Goal: Task Accomplishment & Management: Manage account settings

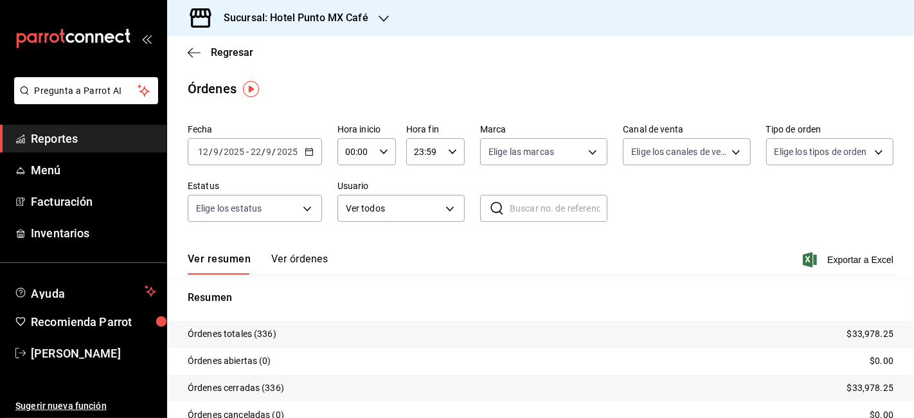
click at [366, 19] on h3 "Sucursal: Hotel Punto MX Café" at bounding box center [290, 17] width 155 height 15
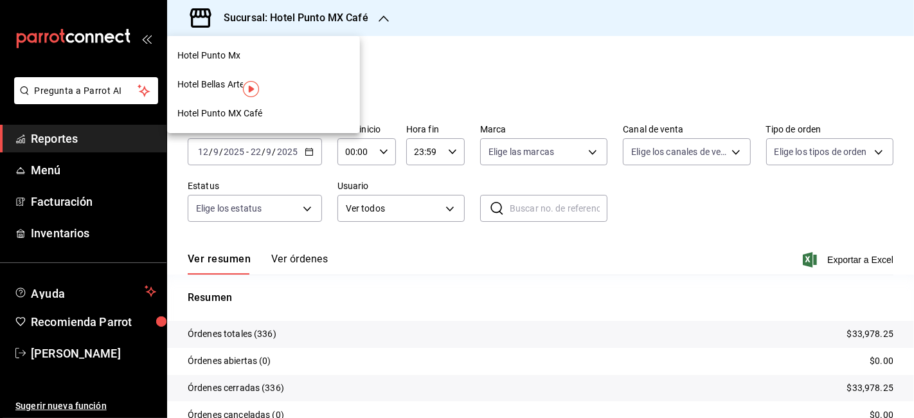
click at [232, 55] on span "Hotel Punto Mx" at bounding box center [208, 56] width 63 height 14
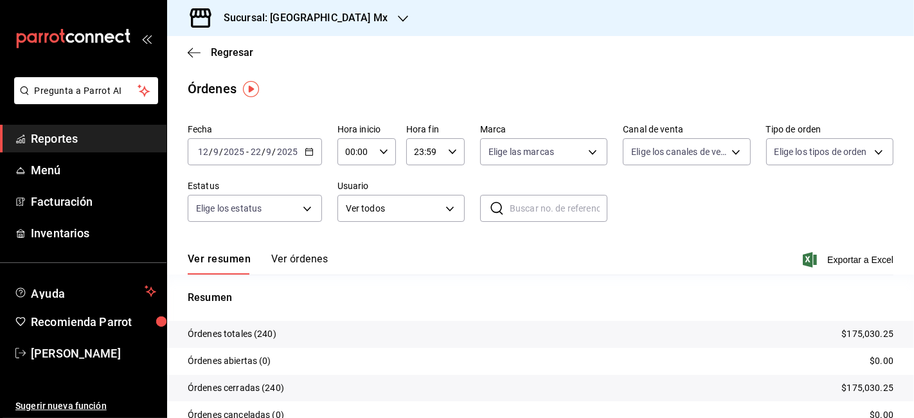
click at [229, 44] on div "Regresar" at bounding box center [540, 52] width 747 height 33
click at [228, 50] on span "Regresar" at bounding box center [232, 52] width 42 height 12
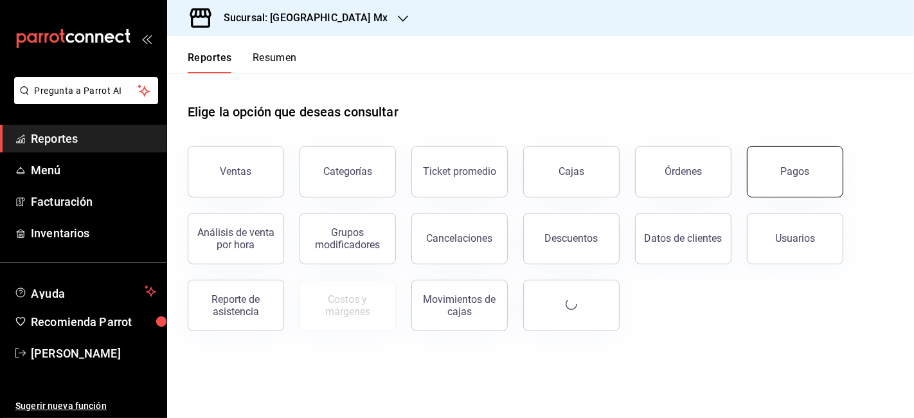
click at [793, 179] on button "Pagos" at bounding box center [795, 171] width 96 height 51
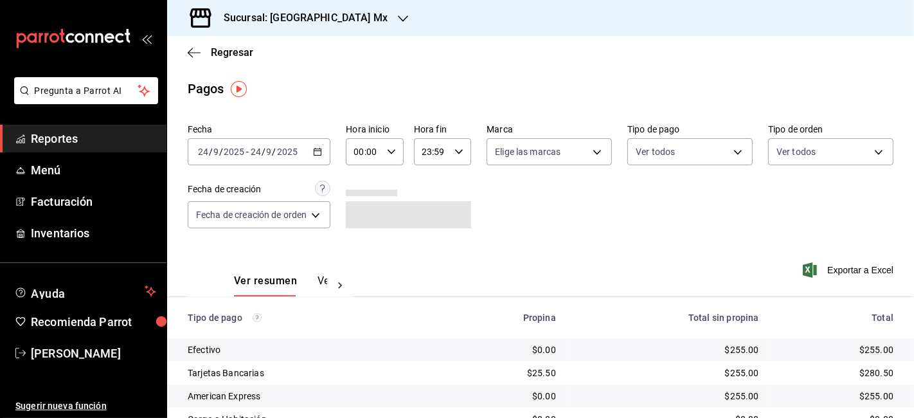
click at [284, 152] on input "2025" at bounding box center [287, 152] width 22 height 10
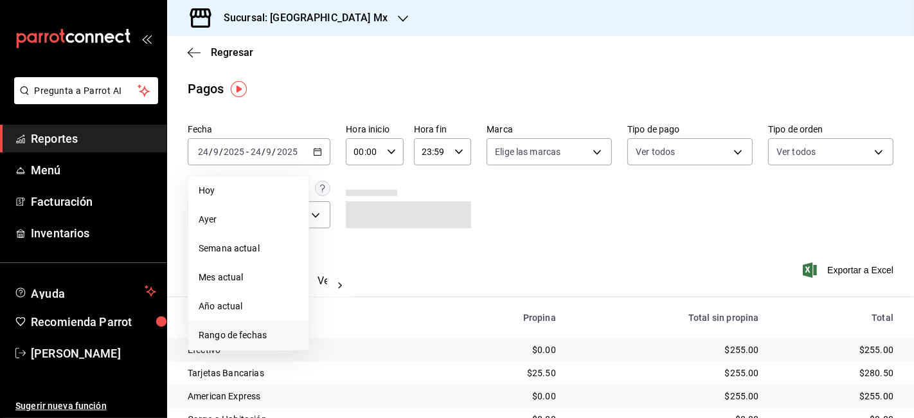
click at [258, 341] on span "Rango de fechas" at bounding box center [249, 336] width 100 height 14
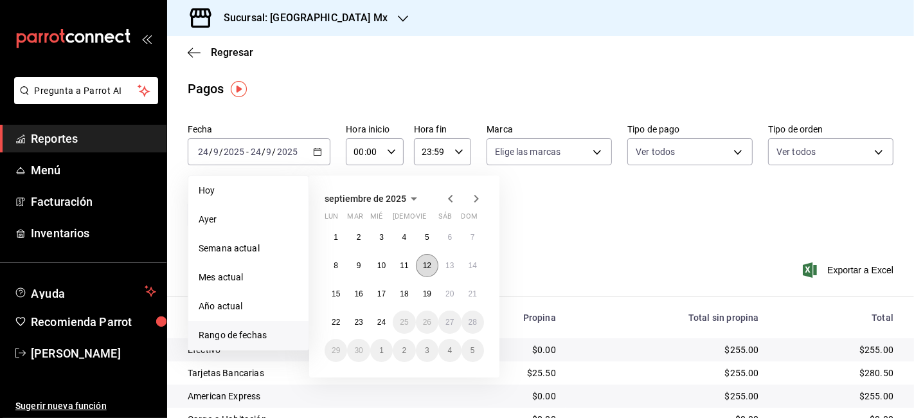
click at [428, 265] on abbr "12" at bounding box center [427, 265] width 8 height 9
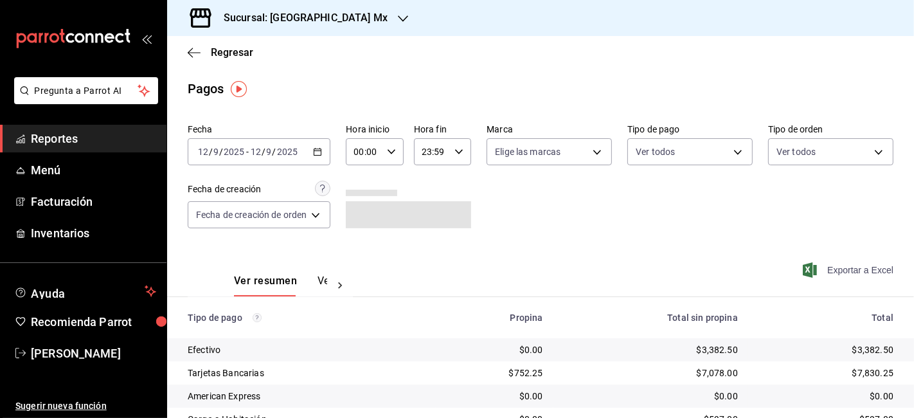
click at [856, 269] on span "Exportar a Excel" at bounding box center [850, 269] width 88 height 15
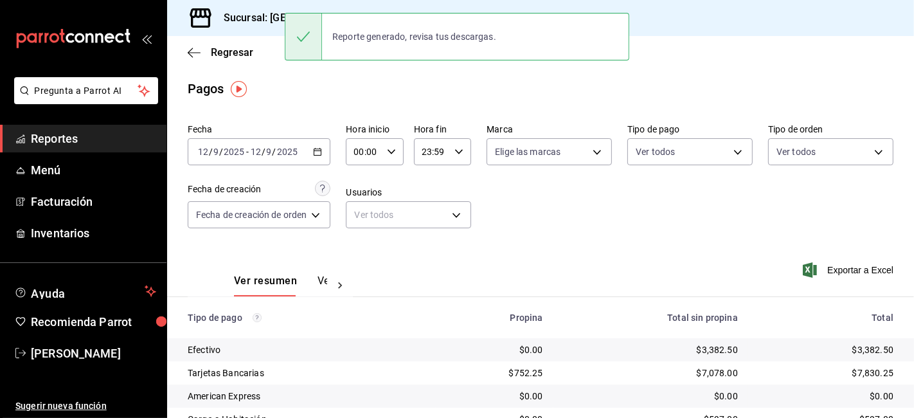
click at [276, 148] on input "2025" at bounding box center [287, 152] width 22 height 10
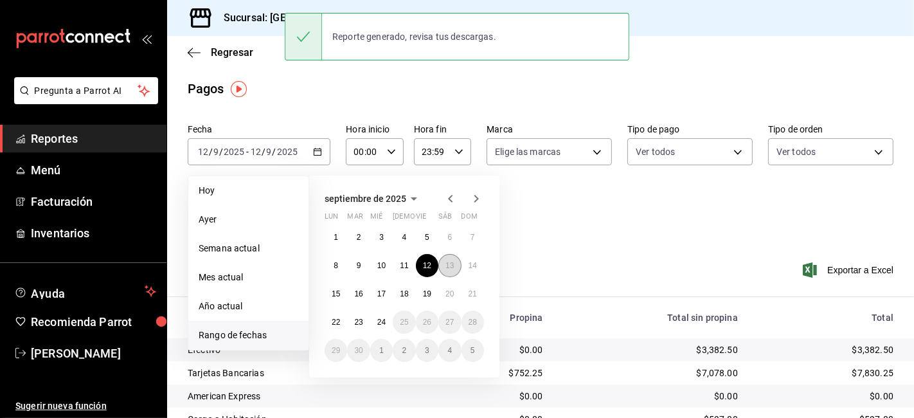
click at [455, 262] on button "13" at bounding box center [449, 265] width 23 height 23
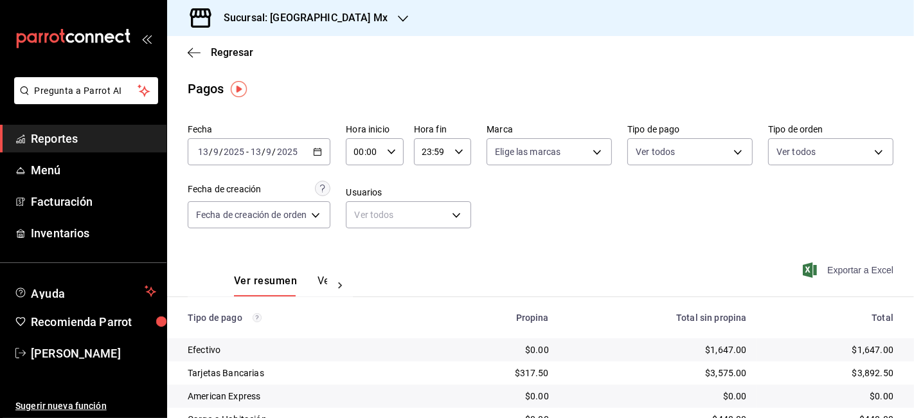
click at [877, 265] on span "Exportar a Excel" at bounding box center [850, 269] width 88 height 15
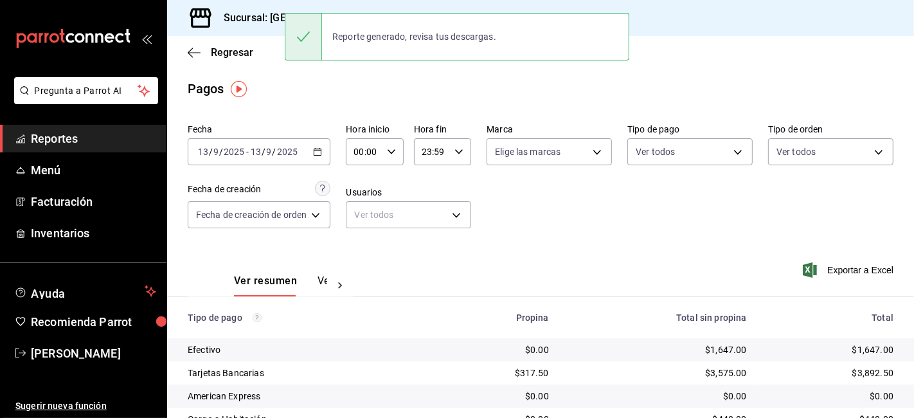
click at [271, 152] on input "9" at bounding box center [269, 152] width 6 height 10
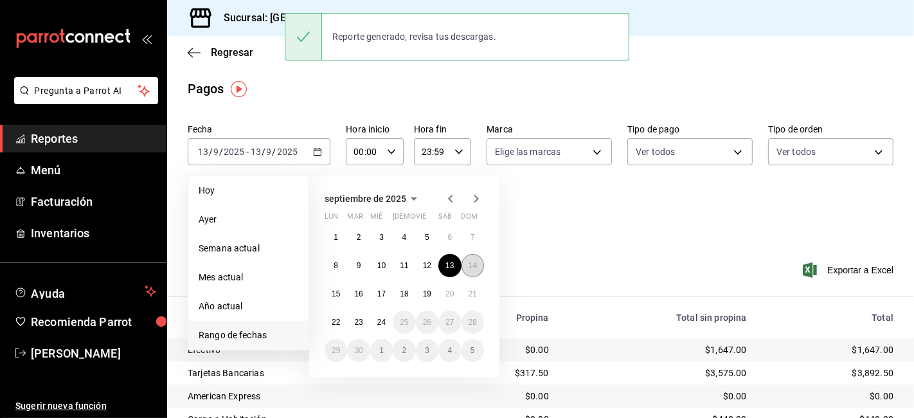
click at [471, 271] on button "14" at bounding box center [473, 265] width 23 height 23
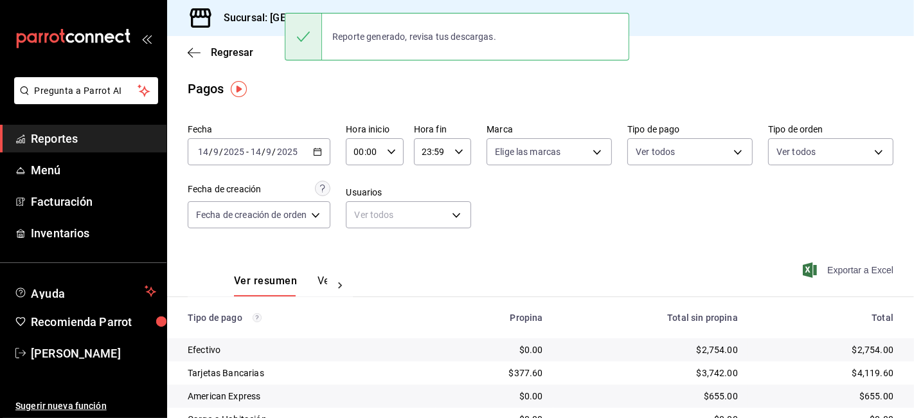
click at [871, 271] on span "Exportar a Excel" at bounding box center [850, 269] width 88 height 15
click at [257, 154] on input "14" at bounding box center [256, 152] width 12 height 10
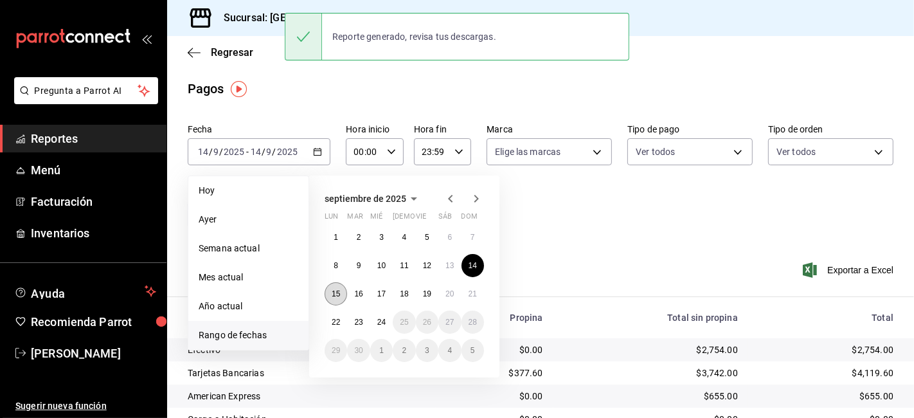
click at [336, 302] on button "15" at bounding box center [336, 293] width 23 height 23
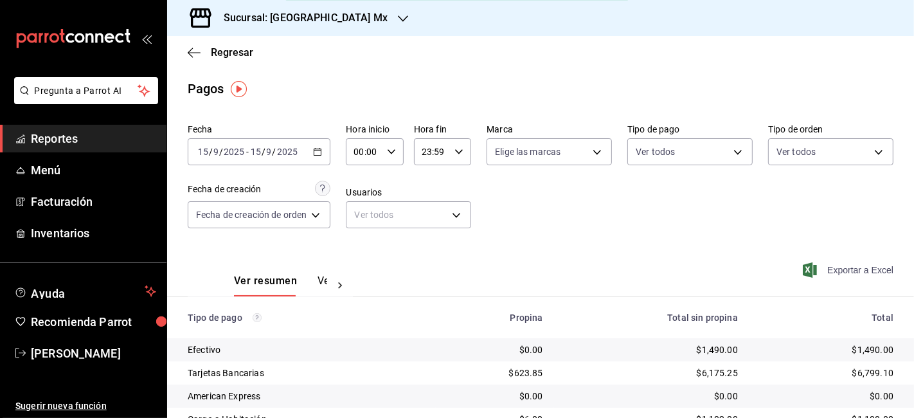
click at [854, 264] on span "Exportar a Excel" at bounding box center [850, 269] width 88 height 15
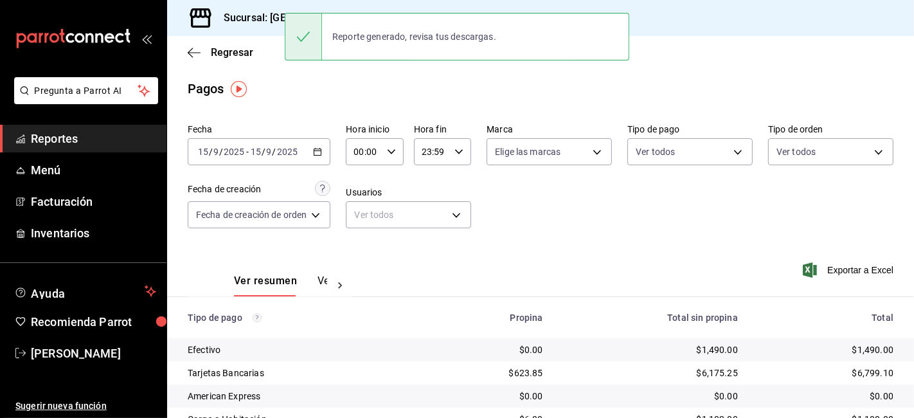
click at [260, 149] on input "15" at bounding box center [256, 152] width 12 height 10
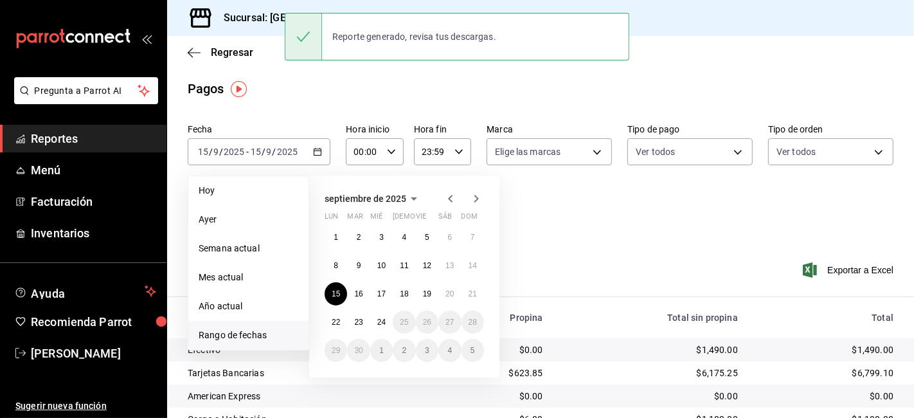
click at [369, 300] on div "1 2 3 4 5 6 7 8 9 10 11 12 13 14 15 16 17 18 19 20 21 22 23 24 25 26 27 28 29 3…" at bounding box center [404, 294] width 159 height 136
click at [363, 295] on button "16" at bounding box center [358, 293] width 23 height 23
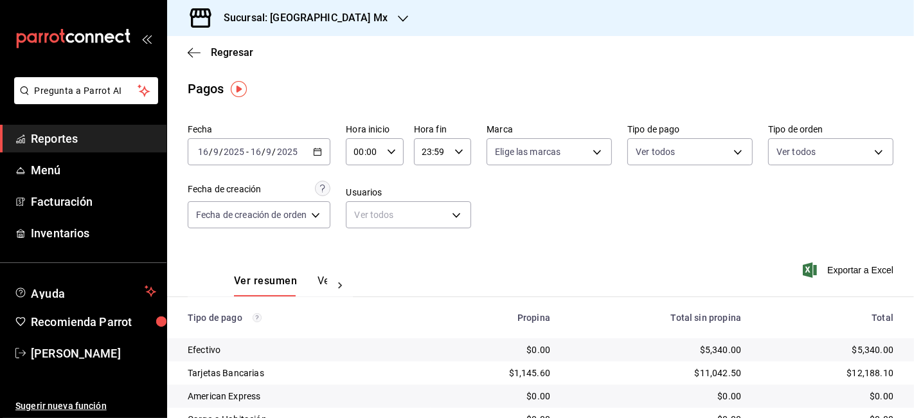
click at [837, 258] on div "Exportar a Excel" at bounding box center [826, 270] width 135 height 53
click at [841, 267] on span "Exportar a Excel" at bounding box center [850, 269] width 88 height 15
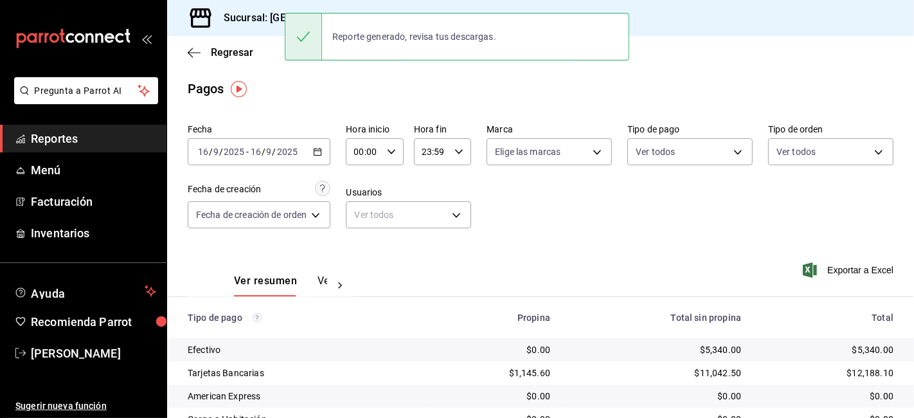
click at [257, 156] on input "16" at bounding box center [256, 152] width 12 height 10
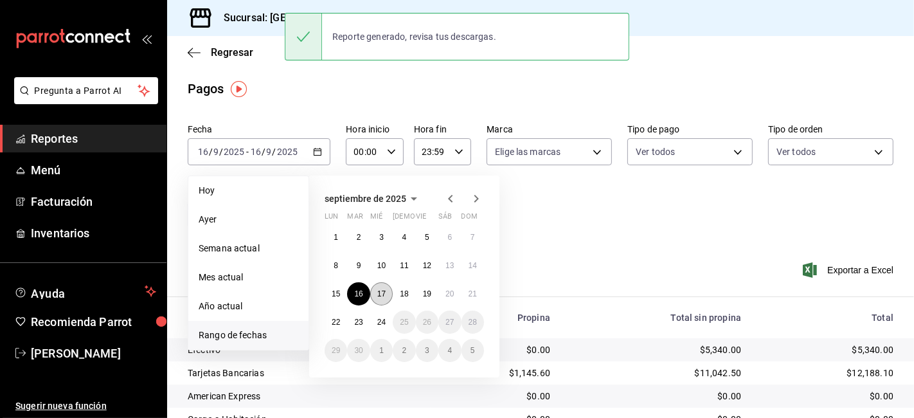
click at [384, 294] on abbr "17" at bounding box center [381, 293] width 8 height 9
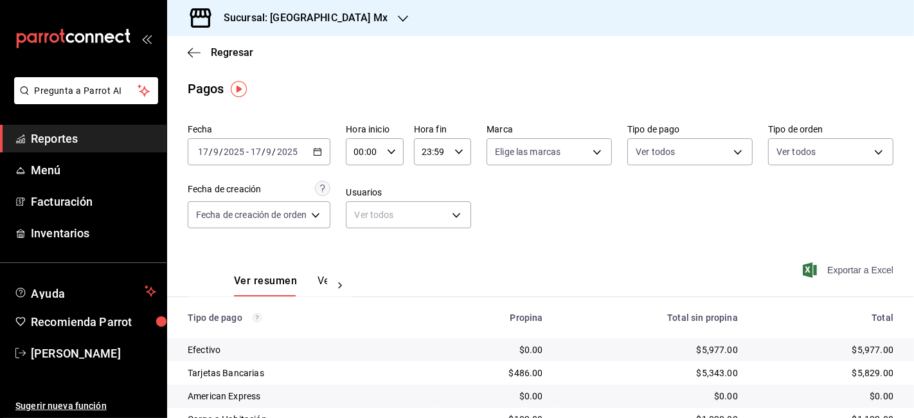
click at [841, 270] on span "Exportar a Excel" at bounding box center [850, 269] width 88 height 15
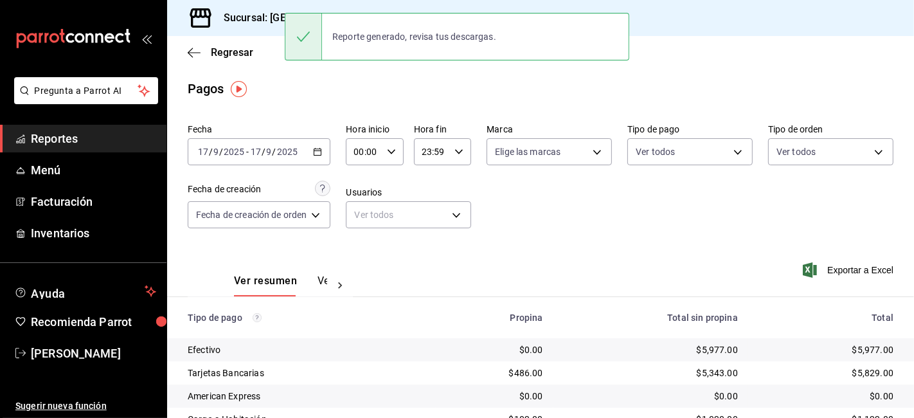
click at [270, 147] on input "9" at bounding box center [269, 152] width 6 height 10
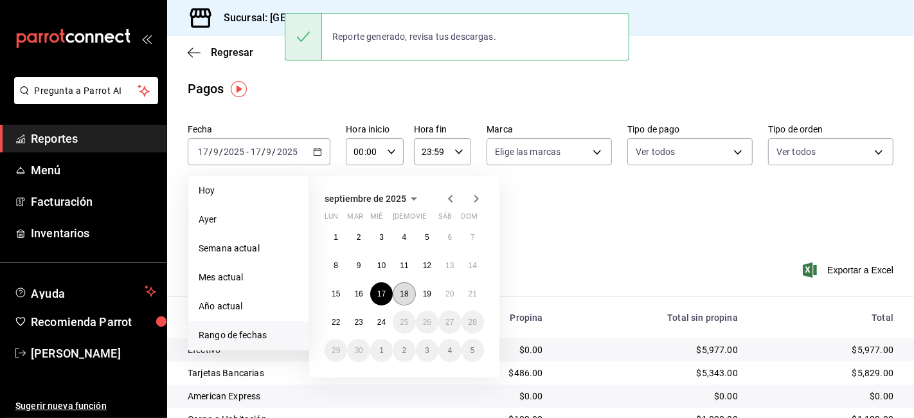
click at [408, 291] on abbr "18" at bounding box center [404, 293] width 8 height 9
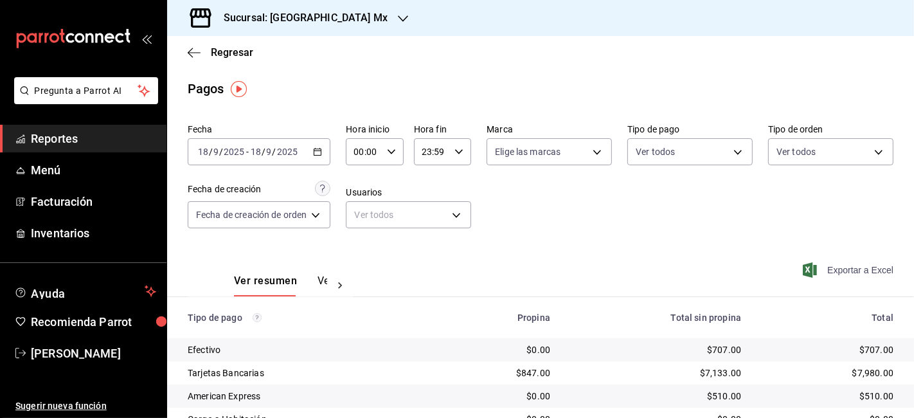
click at [855, 273] on span "Exportar a Excel" at bounding box center [850, 269] width 88 height 15
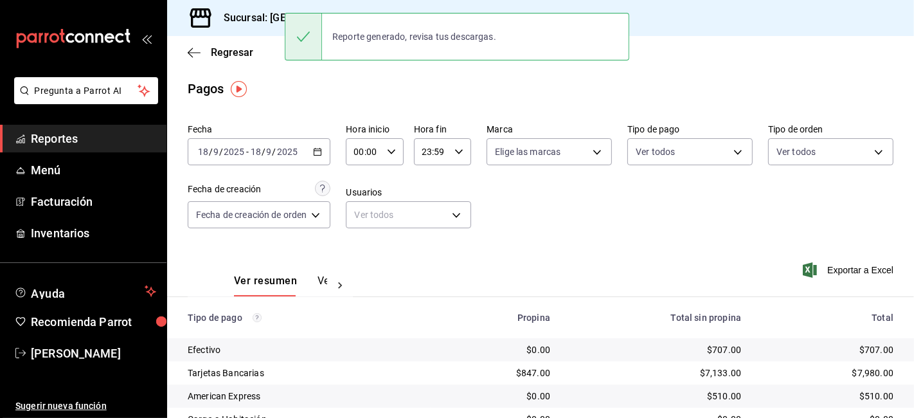
click at [276, 156] on input "2025" at bounding box center [287, 152] width 22 height 10
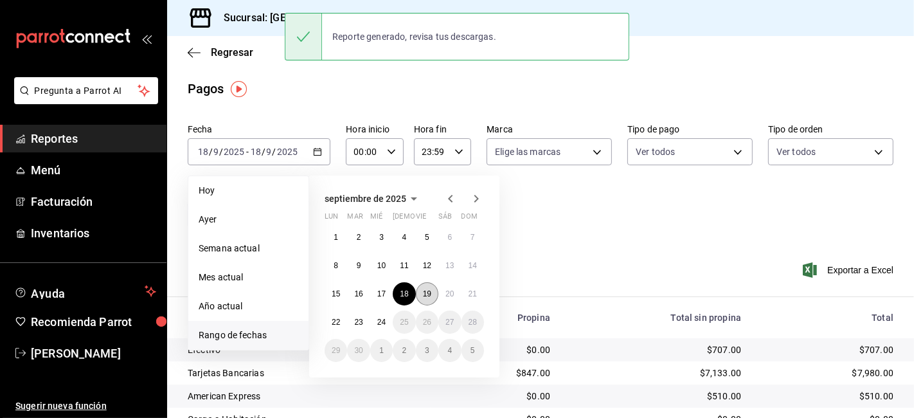
click at [428, 294] on abbr "19" at bounding box center [427, 293] width 8 height 9
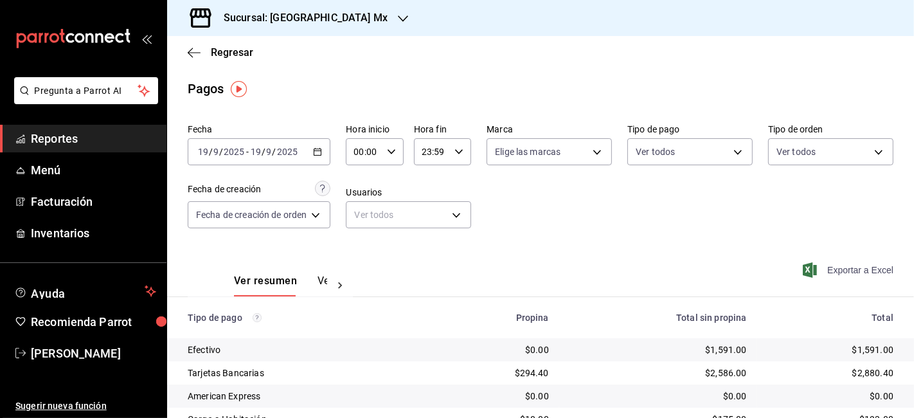
click at [840, 273] on span "Exportar a Excel" at bounding box center [850, 269] width 88 height 15
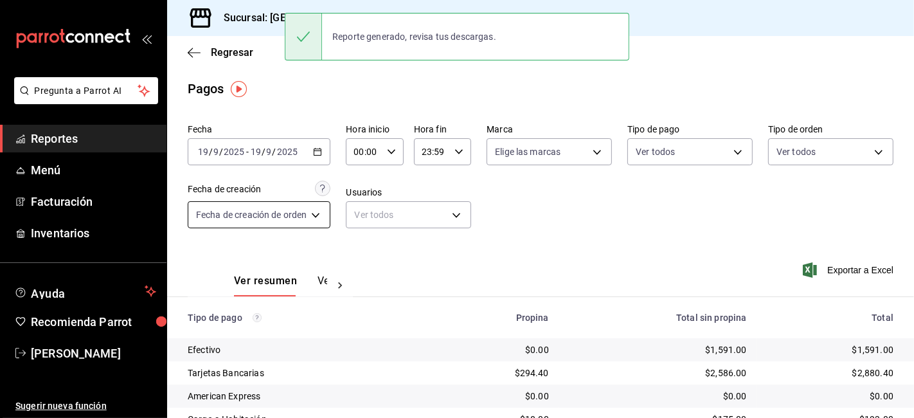
click at [257, 217] on body "Pregunta a Parrot AI Reportes Menú Facturación Inventarios Ayuda Recomienda Par…" at bounding box center [457, 209] width 914 height 418
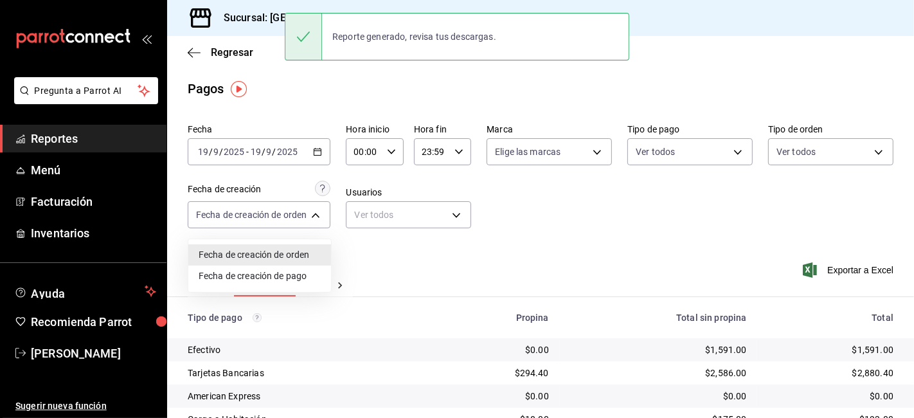
click at [278, 158] on div at bounding box center [457, 209] width 914 height 418
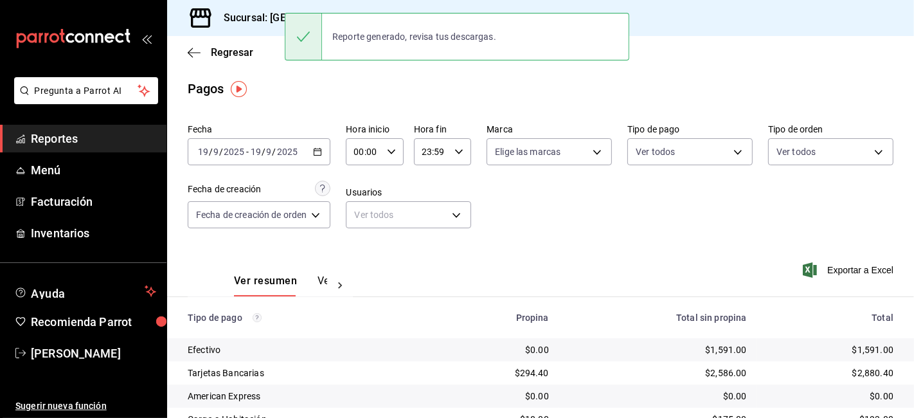
click at [292, 157] on div "[DATE] [DATE] - [DATE] [DATE]" at bounding box center [259, 151] width 143 height 27
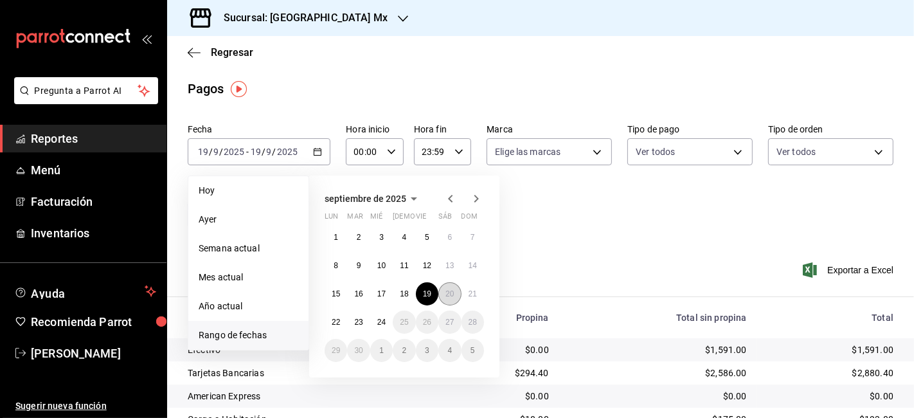
click at [453, 293] on abbr "20" at bounding box center [450, 293] width 8 height 9
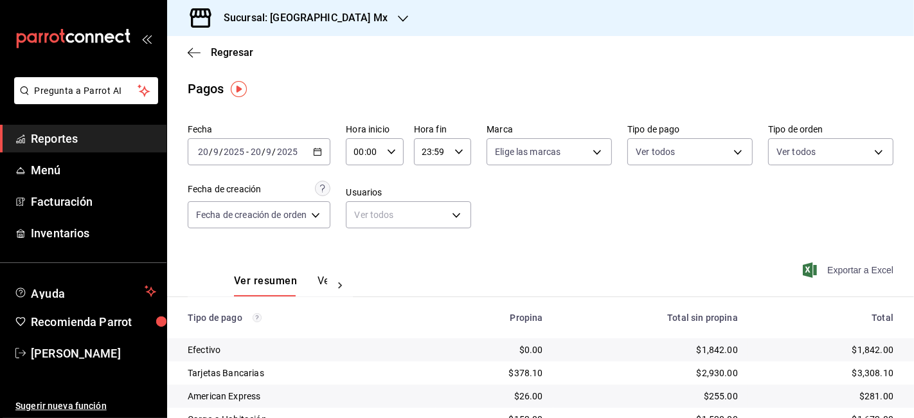
click at [832, 273] on span "Exportar a Excel" at bounding box center [850, 269] width 88 height 15
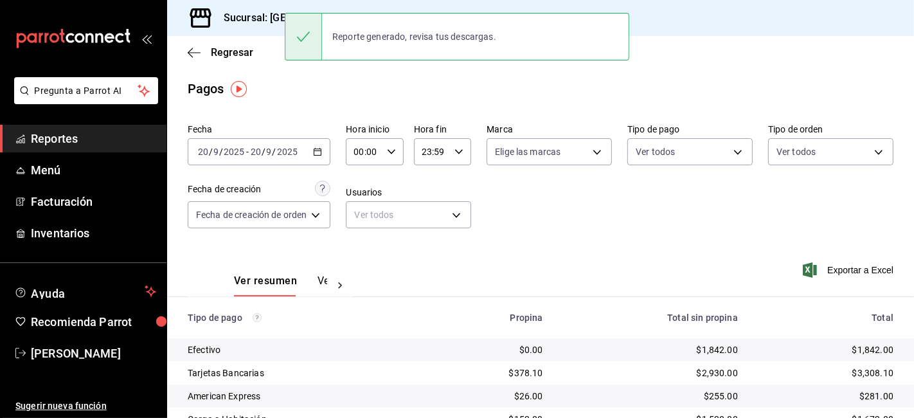
click at [260, 156] on input "20" at bounding box center [256, 152] width 12 height 10
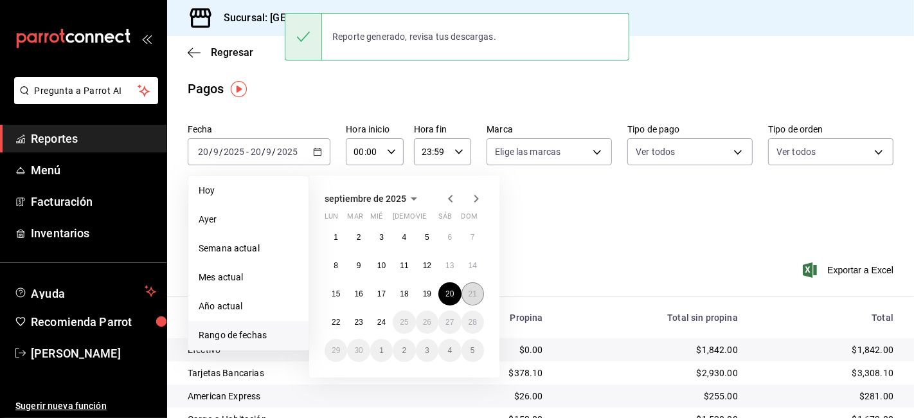
click at [469, 293] on abbr "21" at bounding box center [473, 293] width 8 height 9
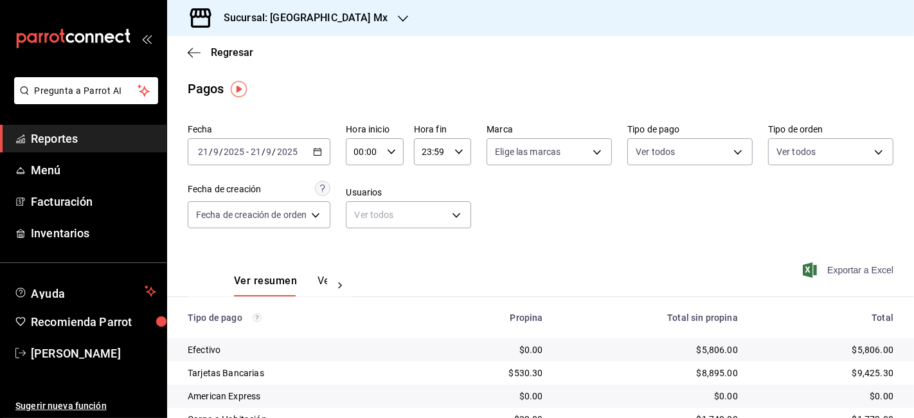
click at [855, 271] on span "Exportar a Excel" at bounding box center [850, 269] width 88 height 15
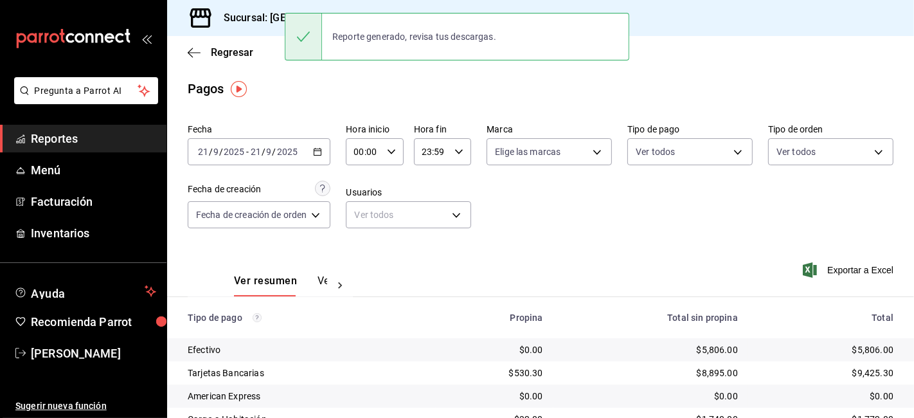
click at [302, 162] on div "[DATE] [DATE] - [DATE] [DATE]" at bounding box center [259, 151] width 143 height 27
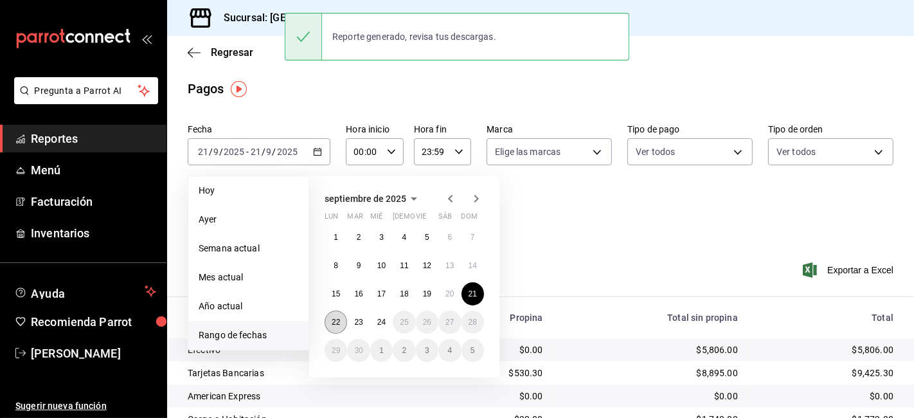
click at [337, 324] on abbr "22" at bounding box center [336, 322] width 8 height 9
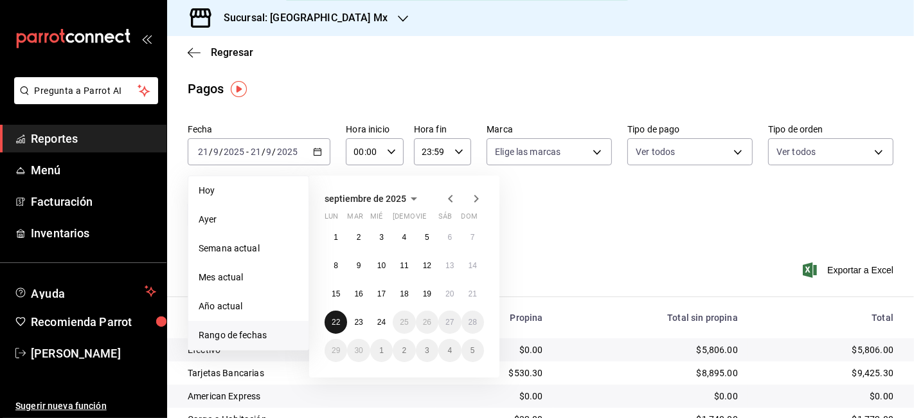
click at [337, 324] on abbr "22" at bounding box center [336, 322] width 8 height 9
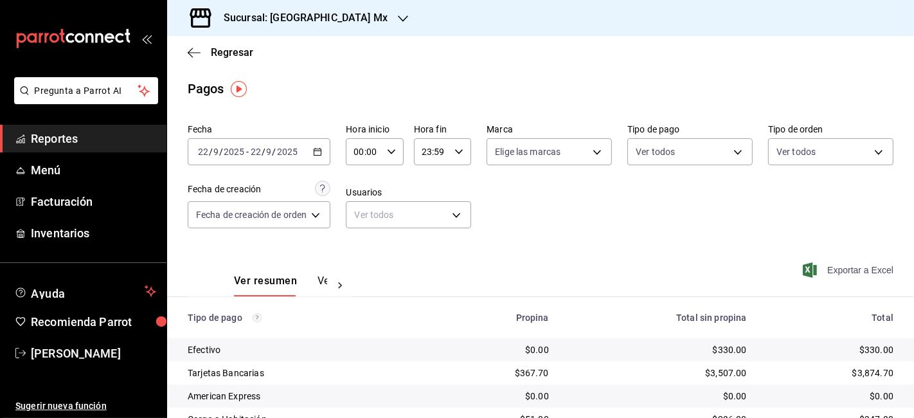
click at [858, 267] on span "Exportar a Excel" at bounding box center [850, 269] width 88 height 15
click at [235, 57] on span "Regresar" at bounding box center [232, 52] width 42 height 12
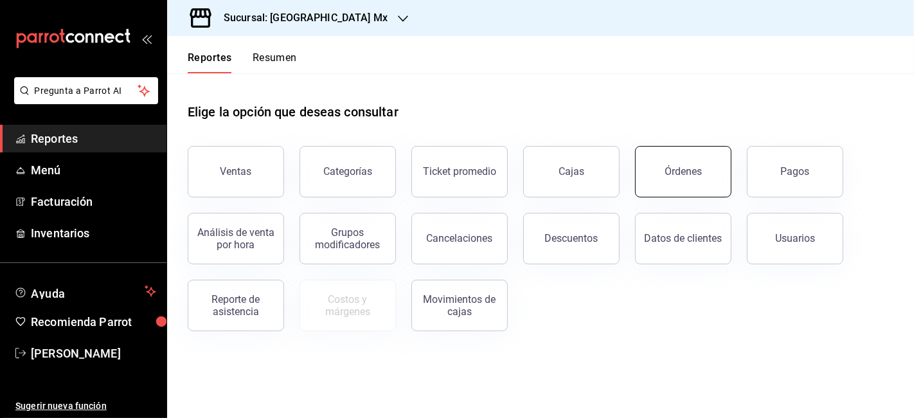
click at [707, 179] on button "Órdenes" at bounding box center [683, 171] width 96 height 51
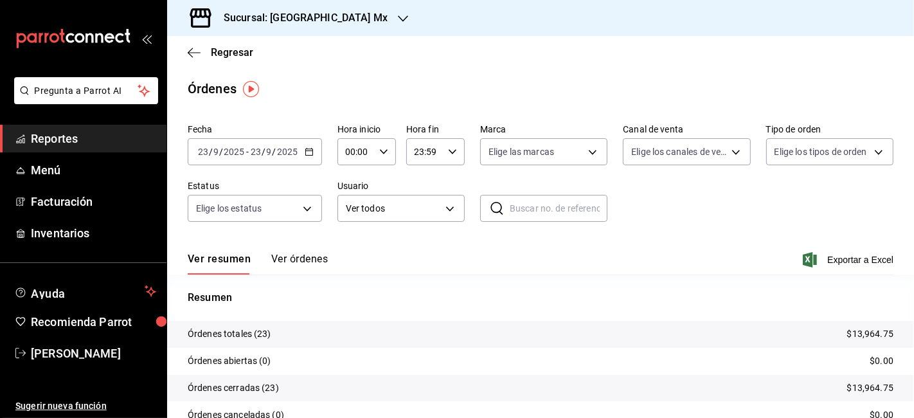
click at [289, 159] on div "[DATE] [DATE] - [DATE] [DATE]" at bounding box center [255, 151] width 134 height 27
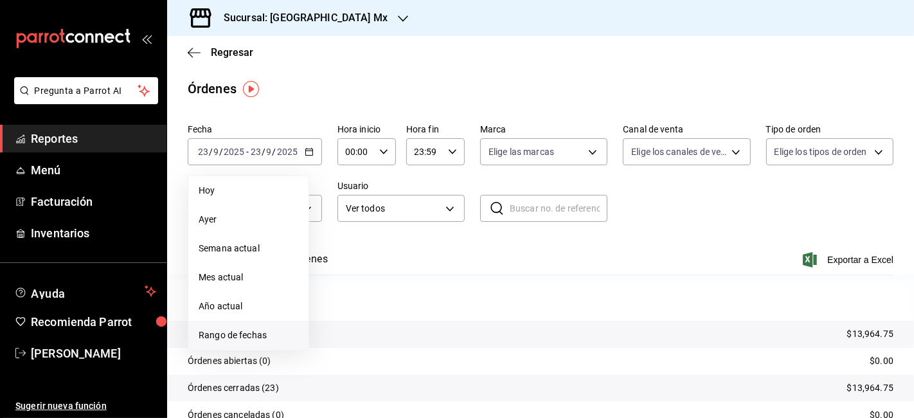
click at [256, 333] on span "Rango de fechas" at bounding box center [249, 336] width 100 height 14
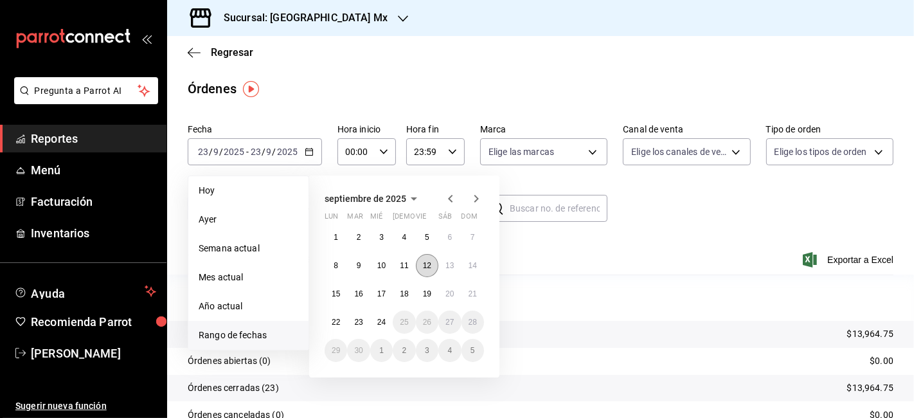
click at [426, 268] on abbr "12" at bounding box center [427, 265] width 8 height 9
click at [354, 326] on button "23" at bounding box center [358, 322] width 23 height 23
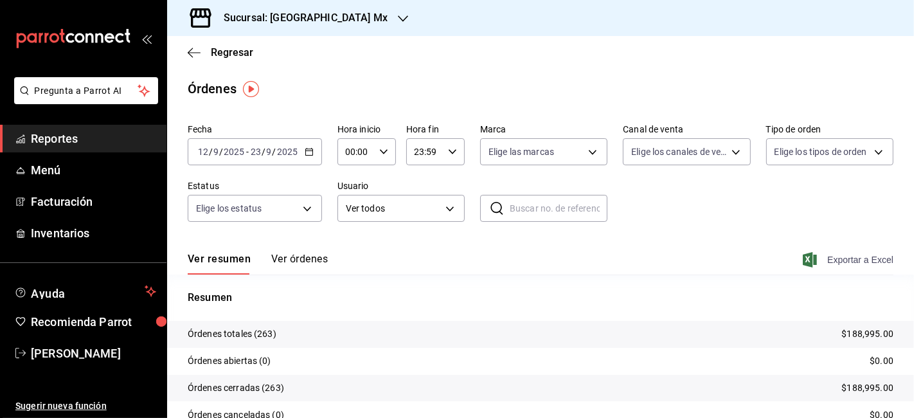
click at [837, 262] on span "Exportar a Excel" at bounding box center [850, 259] width 88 height 15
click at [75, 169] on span "Menú" at bounding box center [93, 169] width 125 height 17
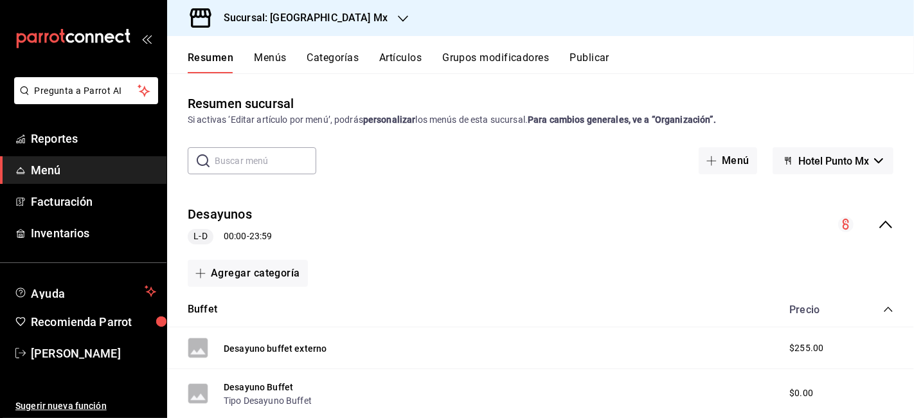
click at [242, 45] on div "Resumen Menús Categorías Artículos Grupos modificadores Publicar" at bounding box center [540, 54] width 747 height 37
click at [338, 59] on button "Categorías" at bounding box center [333, 62] width 52 height 22
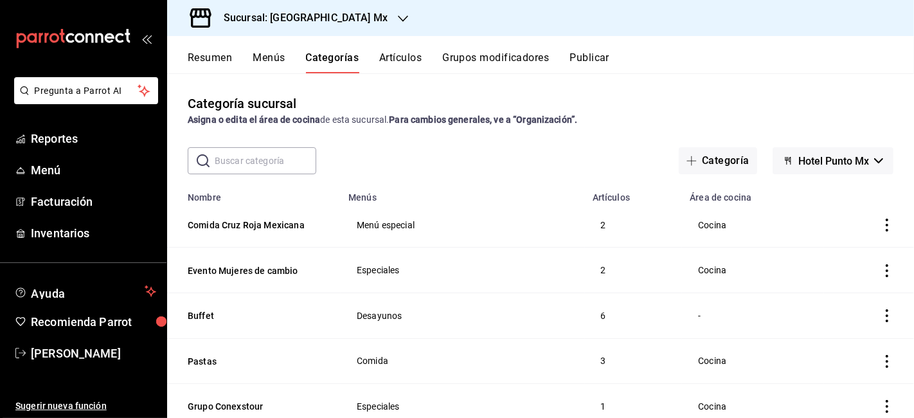
click at [405, 63] on button "Artículos" at bounding box center [400, 62] width 42 height 22
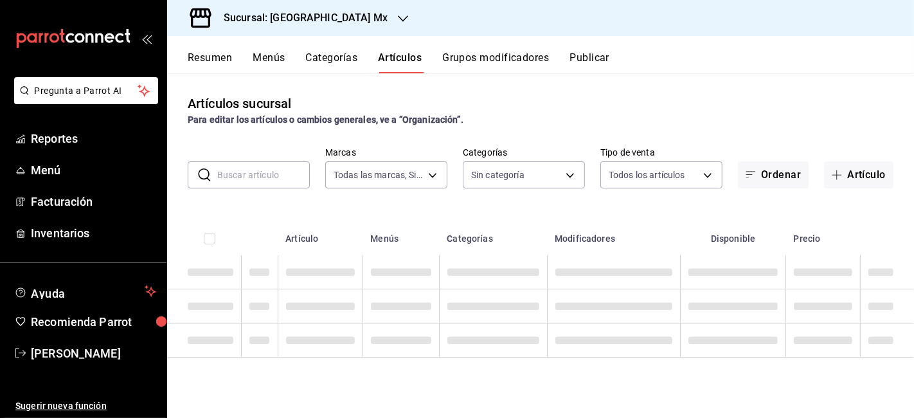
type input "4b0ca282-8e8f-4001-82d1-6953978badb1"
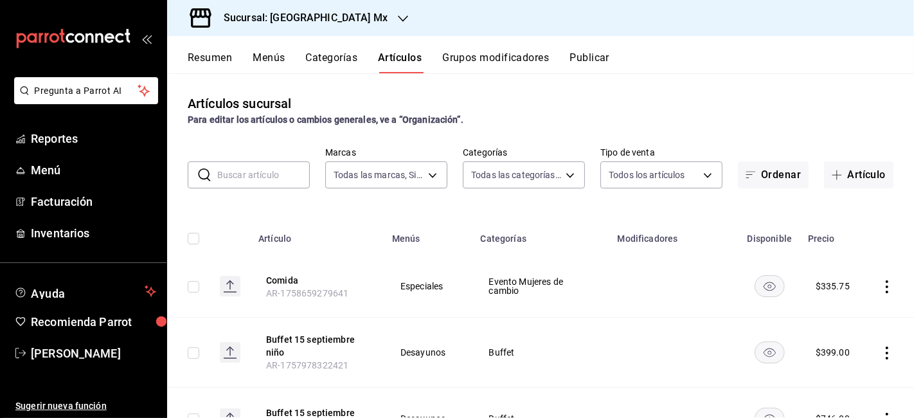
type input "55e38ba0-5402-4076-b4dc-8c2bcc7dc0f4,c517cfc1-cd26-4a9e-a6f3-85028db34ef3,1ce83…"
click at [279, 59] on button "Menús" at bounding box center [269, 62] width 32 height 22
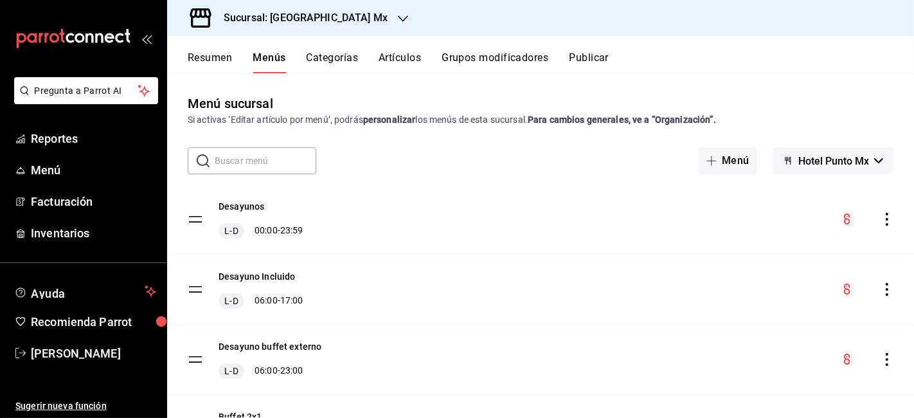
click at [330, 76] on div "Menú sucursal Si activas ‘Editar artículo por menú’, podrás personalizar los me…" at bounding box center [540, 245] width 747 height 344
click at [336, 57] on button "Categorías" at bounding box center [333, 62] width 52 height 22
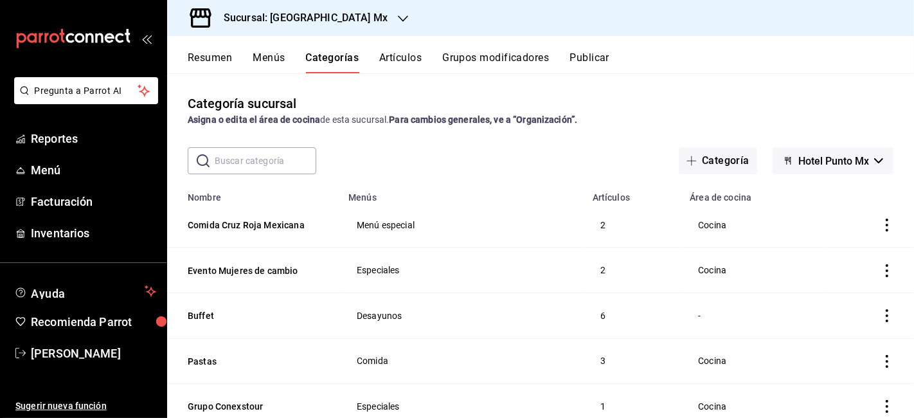
click at [269, 65] on button "Menús" at bounding box center [269, 62] width 32 height 22
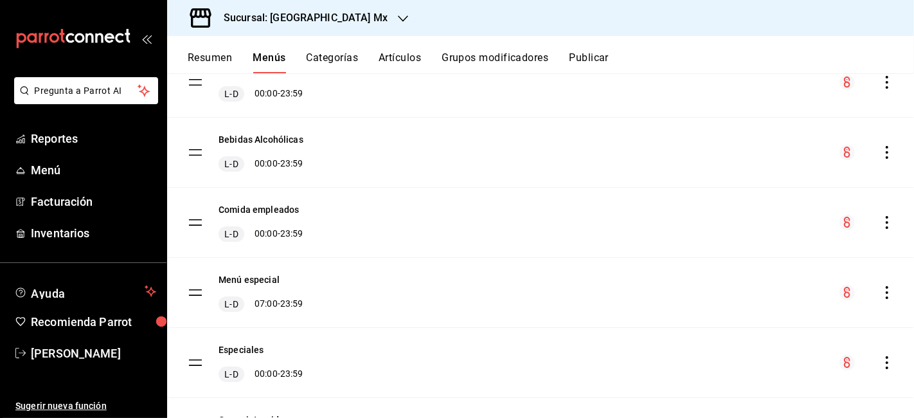
scroll to position [781, 0]
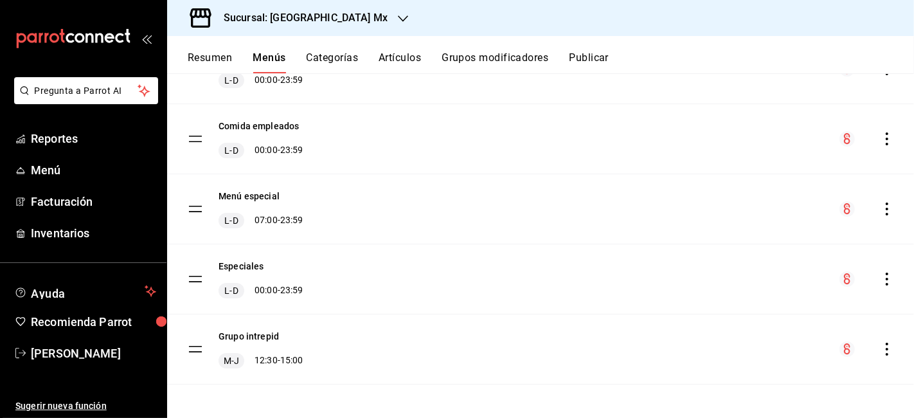
click at [483, 48] on div "Resumen Menús Categorías Artículos Grupos modificadores Publicar" at bounding box center [540, 54] width 747 height 37
click at [491, 64] on button "Grupos modificadores" at bounding box center [495, 62] width 107 height 22
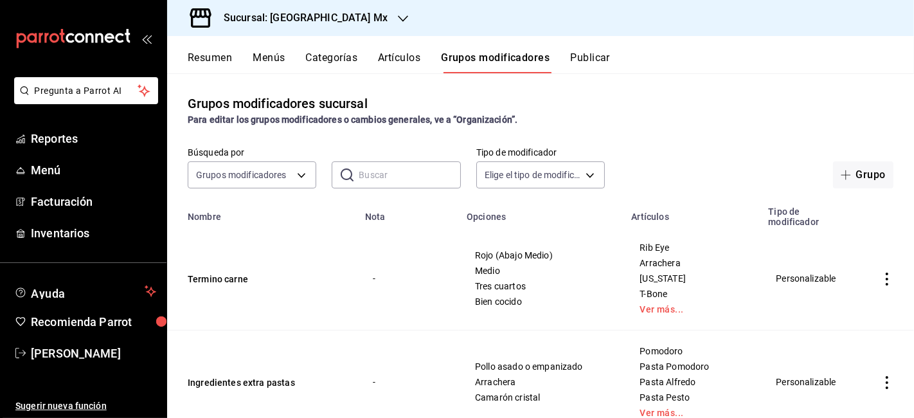
click at [395, 63] on button "Artículos" at bounding box center [399, 62] width 42 height 22
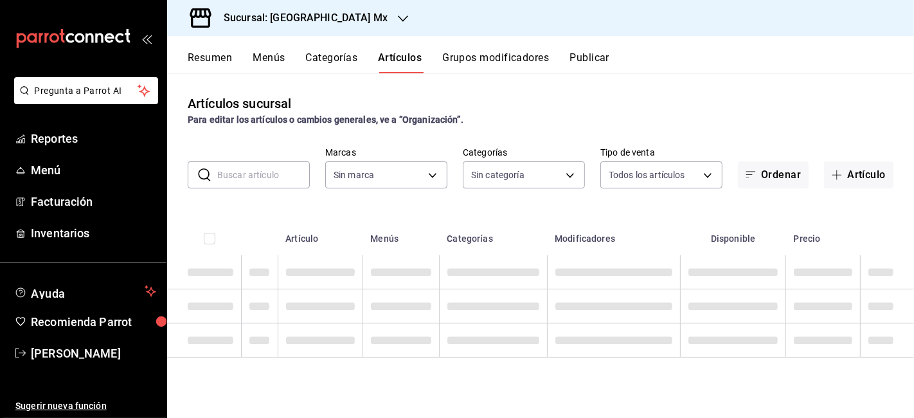
type input "55e38ba0-5402-4076-b4dc-8c2bcc7dc0f4,c517cfc1-cd26-4a9e-a6f3-85028db34ef3,1ce83…"
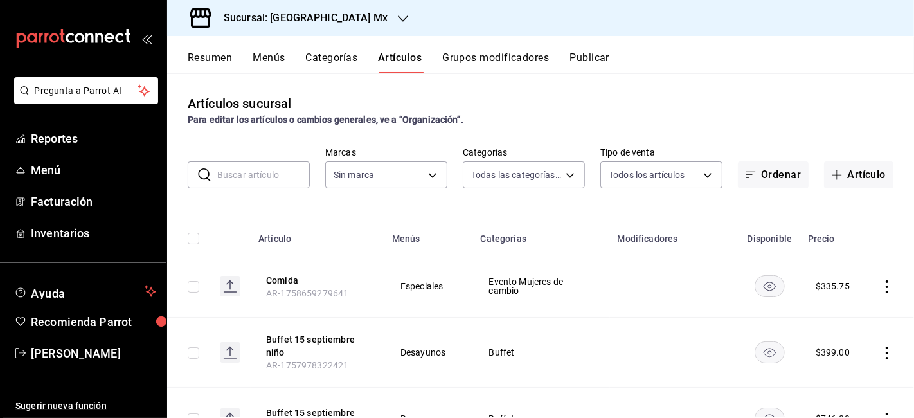
type input "4b0ca282-8e8f-4001-82d1-6953978badb1"
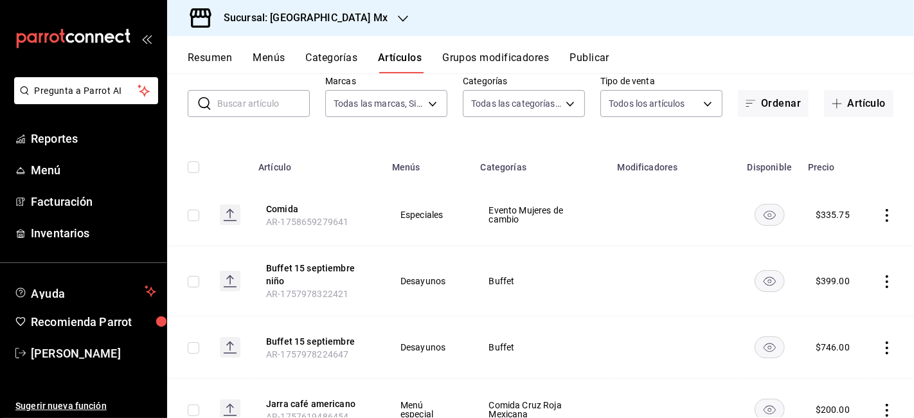
click at [195, 222] on td at bounding box center [188, 215] width 42 height 62
click at [194, 216] on input "checkbox" at bounding box center [194, 216] width 12 height 12
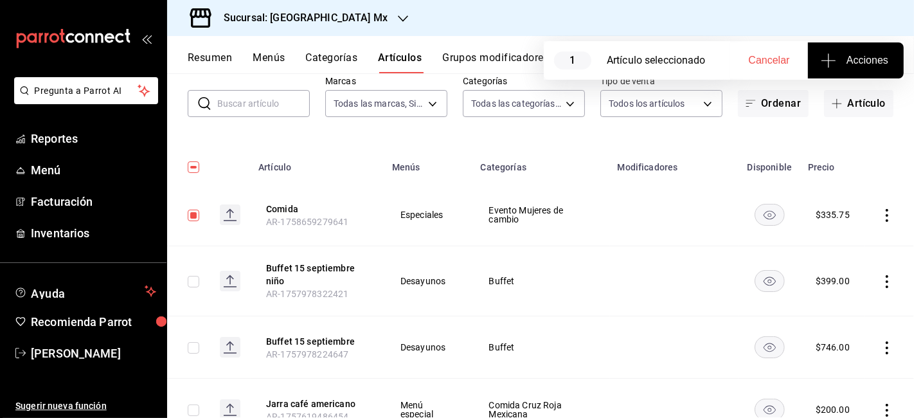
click at [867, 60] on span "Acciones" at bounding box center [856, 60] width 65 height 15
click at [827, 63] on icon "button" at bounding box center [828, 60] width 15 height 15
click at [193, 222] on div at bounding box center [457, 209] width 914 height 418
click at [194, 219] on input "checkbox" at bounding box center [194, 216] width 12 height 12
checkbox input "false"
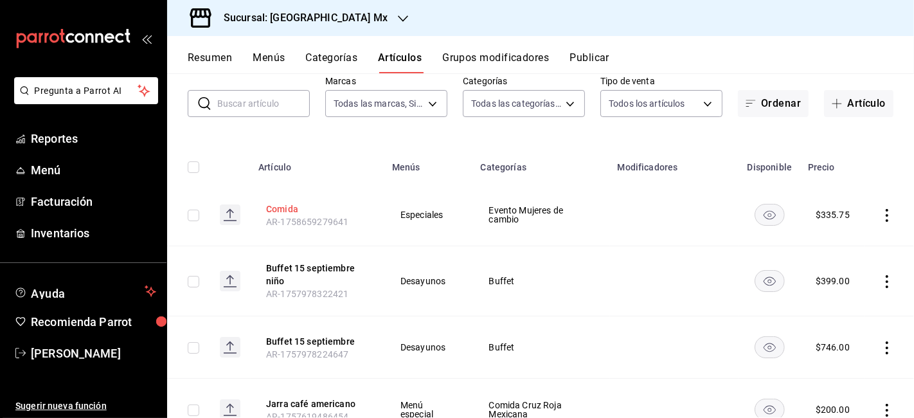
click at [283, 210] on button "Comida" at bounding box center [317, 209] width 103 height 13
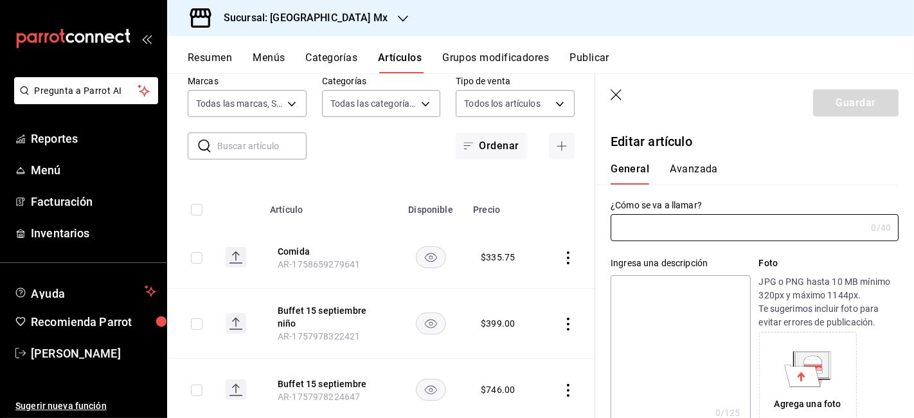
type input "Comida"
type input "AR-1758659279641"
type input "$335.75"
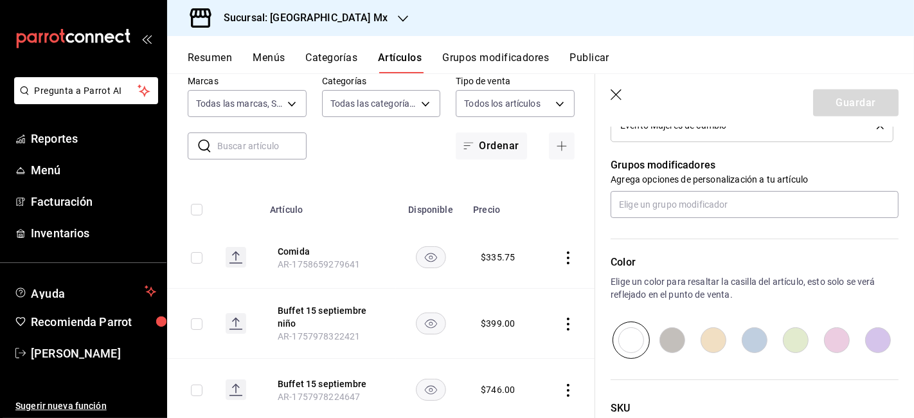
scroll to position [651, 0]
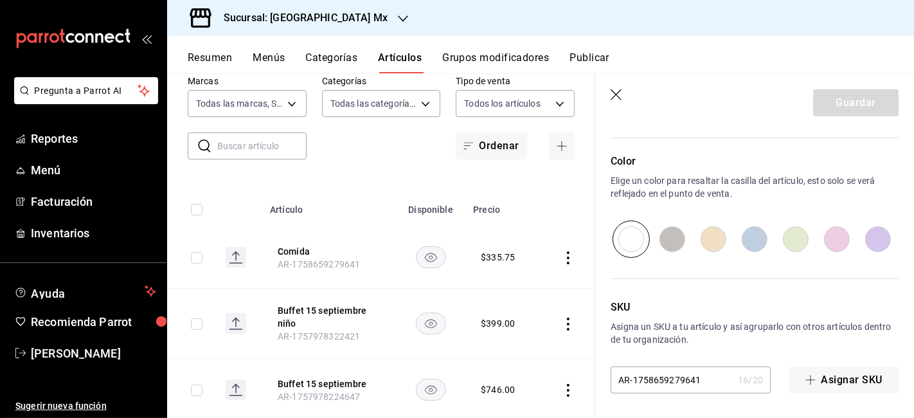
click at [622, 91] on icon "button" at bounding box center [617, 95] width 13 height 13
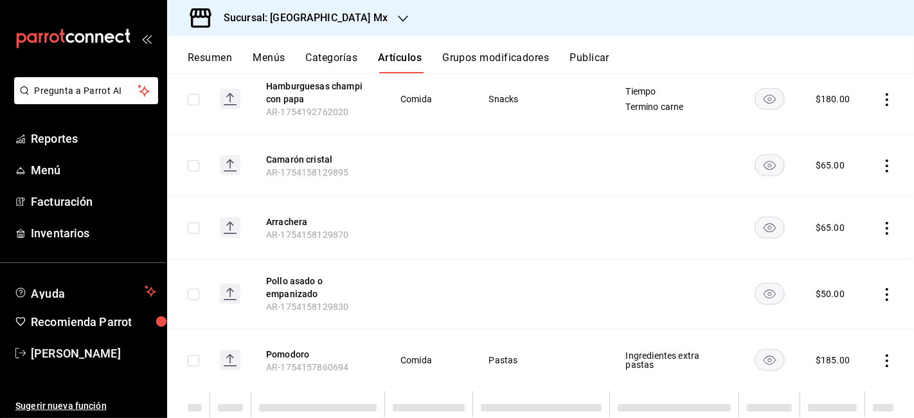
scroll to position [1278, 0]
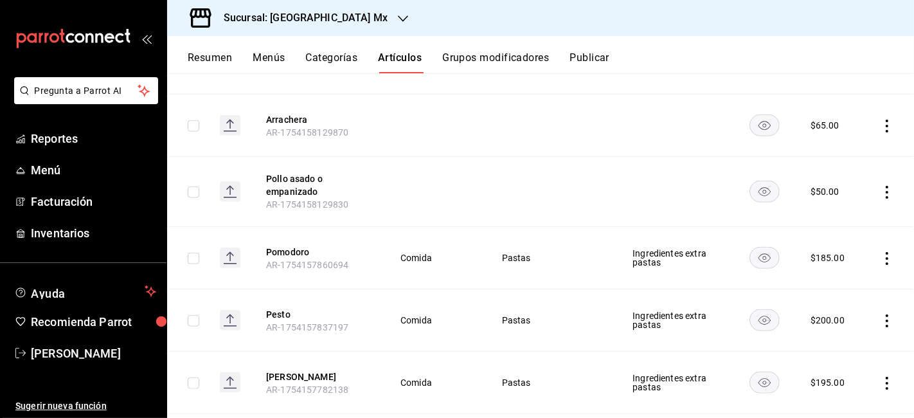
click at [881, 260] on icon "actions" at bounding box center [887, 258] width 13 height 13
click at [876, 252] on div at bounding box center [457, 209] width 914 height 418
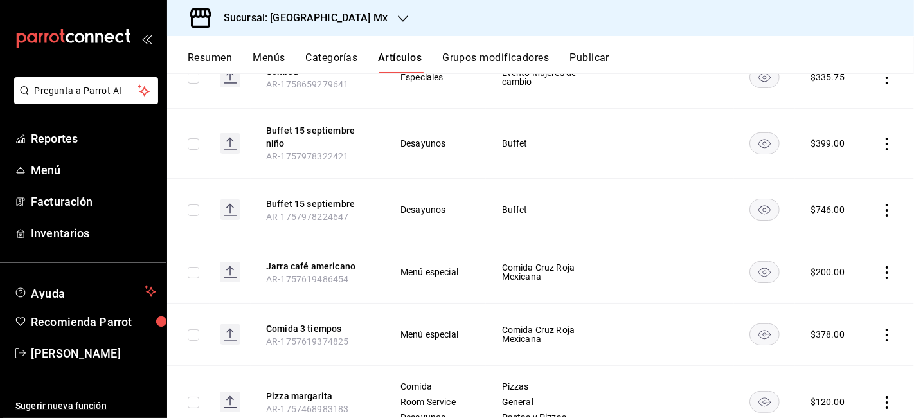
scroll to position [214, 0]
